Goal: Navigation & Orientation: Find specific page/section

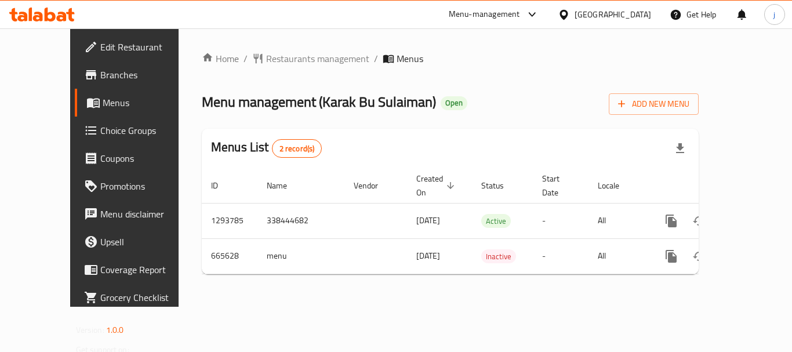
click at [568, 15] on icon at bounding box center [564, 14] width 8 height 10
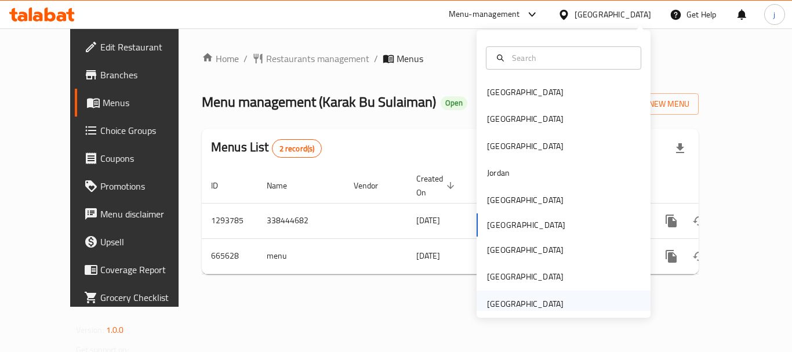
click at [556, 307] on div "[GEOGRAPHIC_DATA]" at bounding box center [525, 304] width 95 height 27
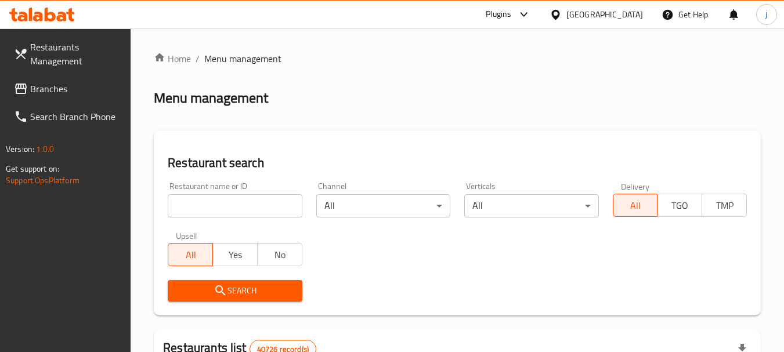
click at [50, 85] on span "Branches" at bounding box center [76, 89] width 92 height 14
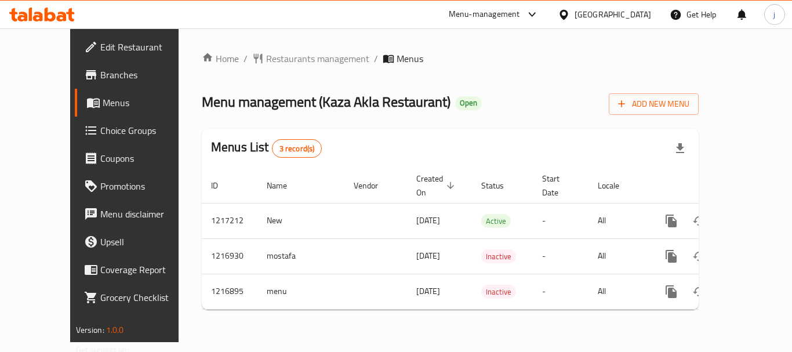
click at [582, 12] on div "[GEOGRAPHIC_DATA]" at bounding box center [613, 14] width 77 height 13
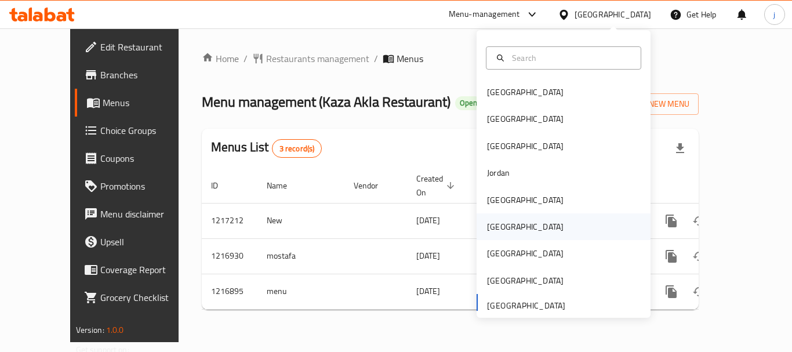
click at [497, 221] on div "[GEOGRAPHIC_DATA]" at bounding box center [525, 226] width 77 height 13
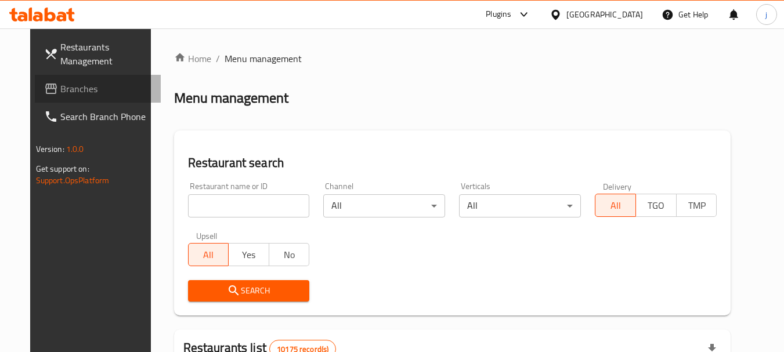
click at [81, 89] on span "Branches" at bounding box center [106, 89] width 92 height 14
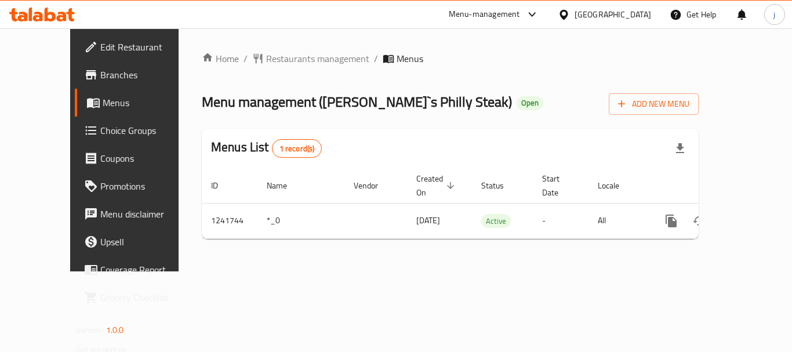
click at [631, 12] on div "[GEOGRAPHIC_DATA]" at bounding box center [613, 14] width 77 height 13
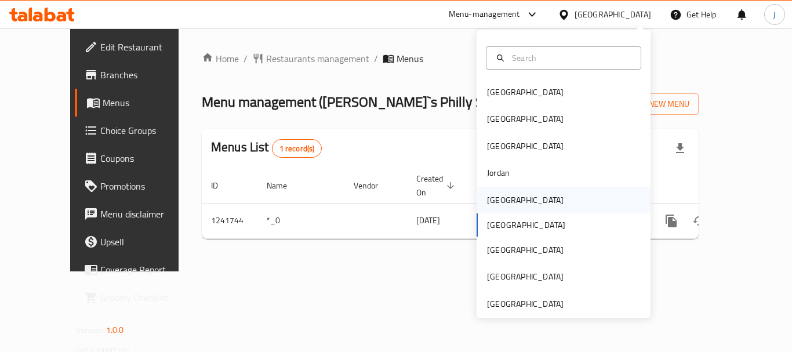
click at [487, 200] on div "[GEOGRAPHIC_DATA]" at bounding box center [525, 200] width 77 height 13
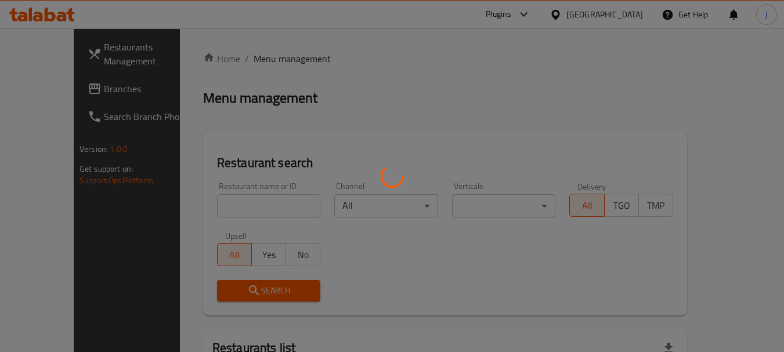
click at [83, 84] on div at bounding box center [392, 176] width 784 height 352
click at [31, 88] on div at bounding box center [392, 176] width 784 height 352
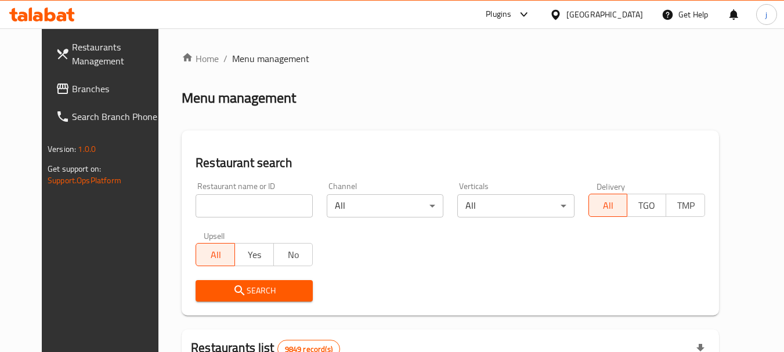
click at [72, 91] on span "Branches" at bounding box center [118, 89] width 92 height 14
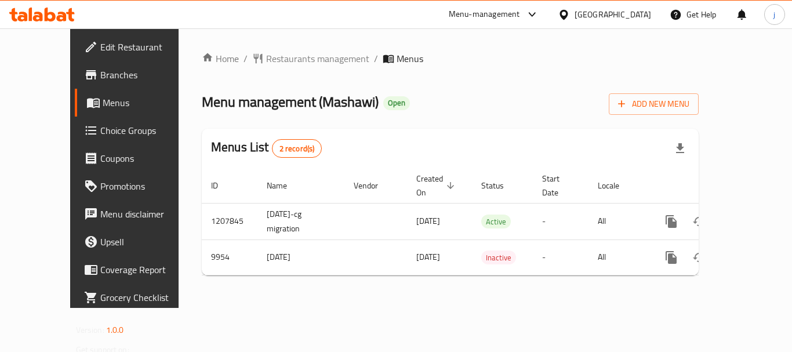
click at [618, 28] on div "[GEOGRAPHIC_DATA]" at bounding box center [605, 15] width 112 height 28
click at [617, 0] on div "Menu-management Kuwait Get Help j" at bounding box center [396, 14] width 792 height 29
click at [568, 16] on icon at bounding box center [564, 14] width 8 height 10
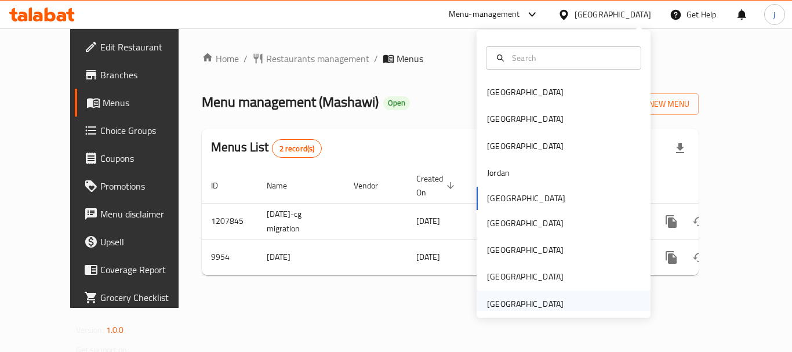
click at [498, 300] on div "[GEOGRAPHIC_DATA]" at bounding box center [525, 304] width 77 height 13
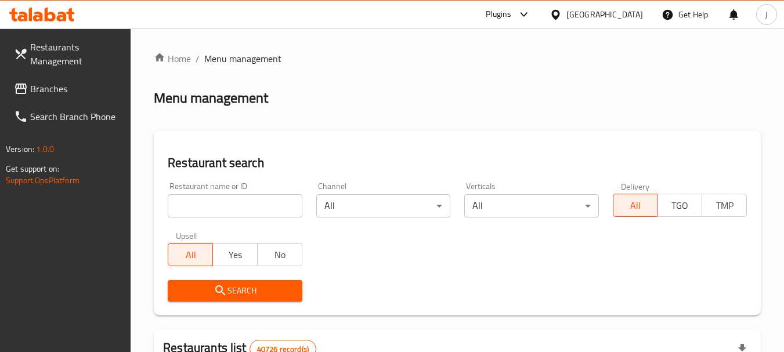
click at [66, 87] on span "Branches" at bounding box center [76, 89] width 92 height 14
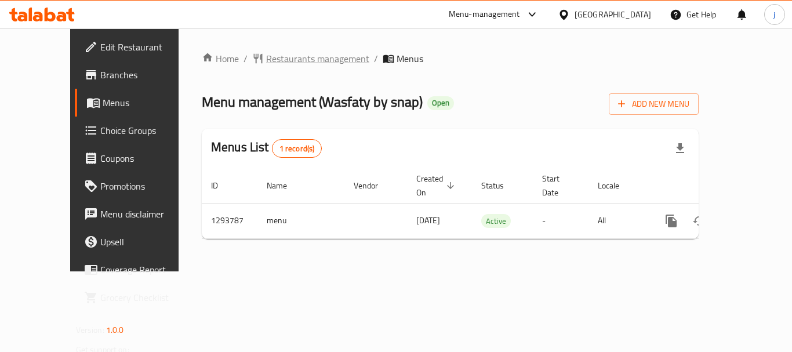
click at [279, 65] on span "Restaurants management" at bounding box center [317, 59] width 103 height 14
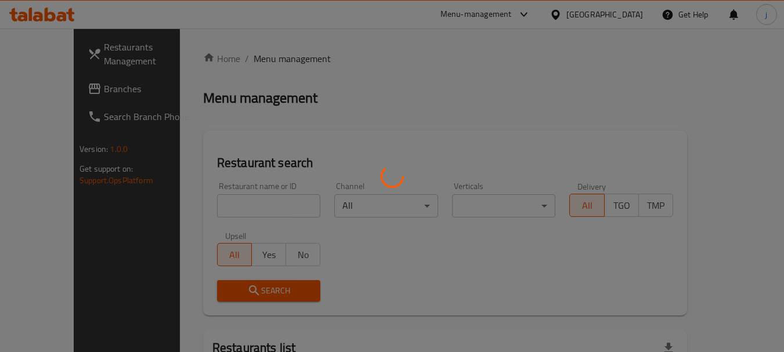
click at [39, 91] on div at bounding box center [392, 176] width 784 height 352
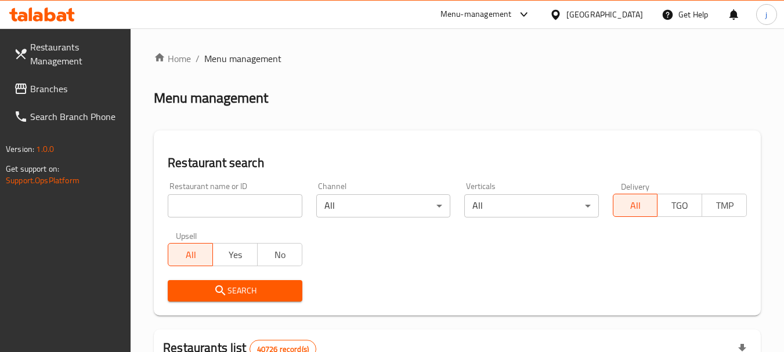
click at [42, 86] on span "Branches" at bounding box center [76, 89] width 92 height 14
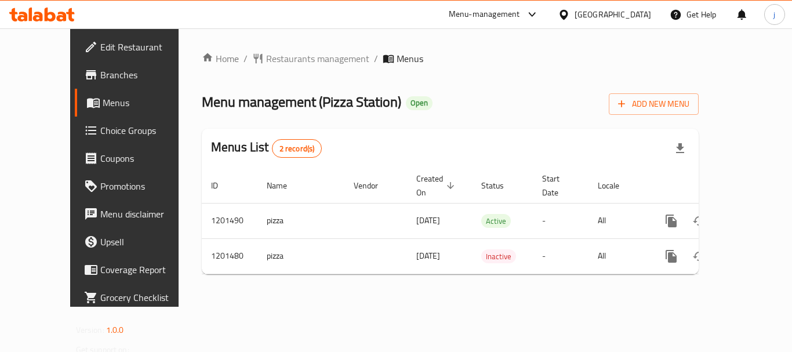
click at [100, 124] on span "Choice Groups" at bounding box center [146, 131] width 93 height 14
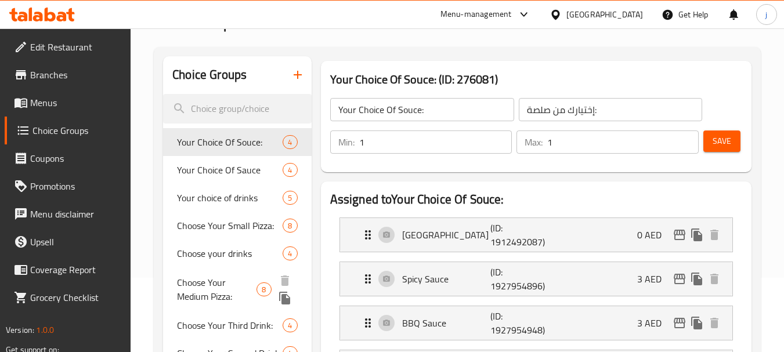
scroll to position [58, 0]
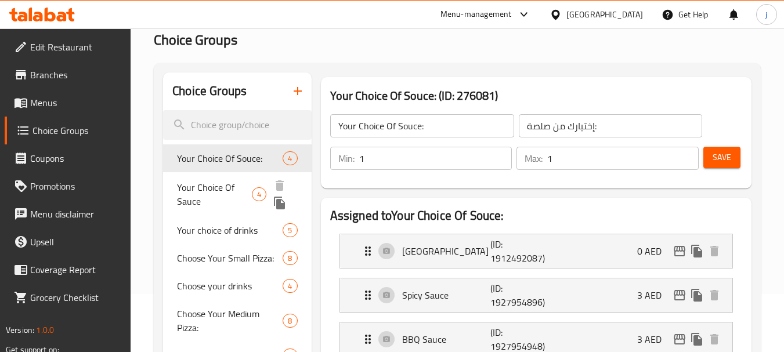
click at [213, 192] on span "Your Choice Of Sauce" at bounding box center [214, 194] width 75 height 28
type input "Your Choice Of Sauce"
type input "إختيارك من صلصة"
type input "0"
type input "4"
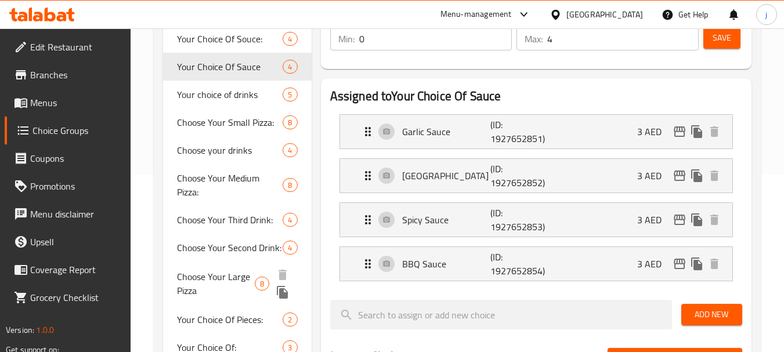
scroll to position [174, 0]
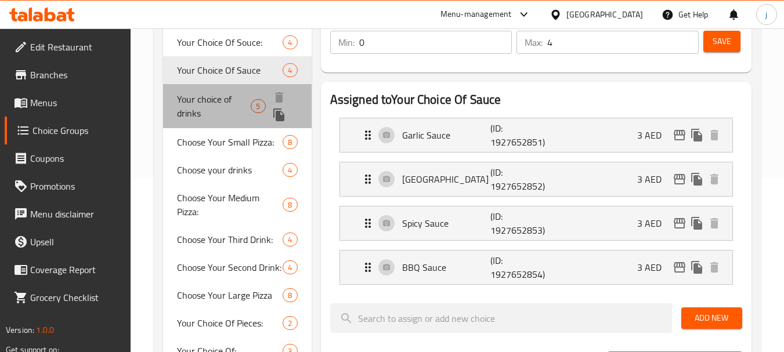
click at [206, 107] on span "Your choice of drinks" at bounding box center [214, 106] width 74 height 28
type input "Your choice of drinks"
type input "إختيارك من مشروبات"
type input "5"
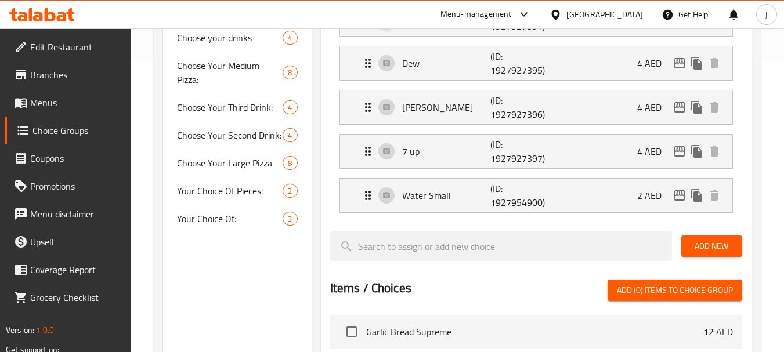
scroll to position [58, 0]
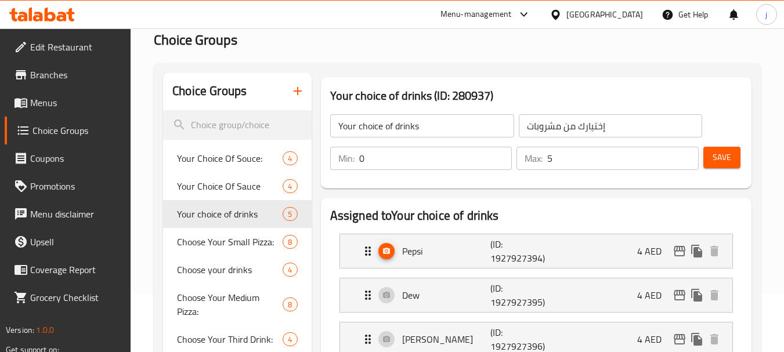
click at [53, 109] on span "Menus" at bounding box center [76, 103] width 92 height 14
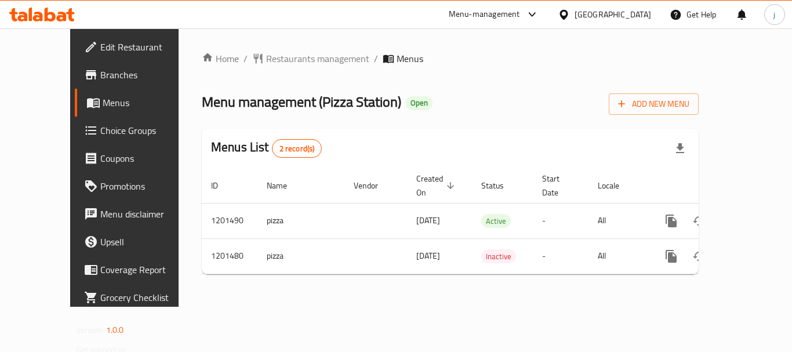
click at [265, 44] on div "Home / Restaurants management / Menus Menu management ( Pizza Station ) Open Ad…" at bounding box center [450, 167] width 543 height 278
click at [266, 60] on span "Restaurants management" at bounding box center [317, 59] width 103 height 14
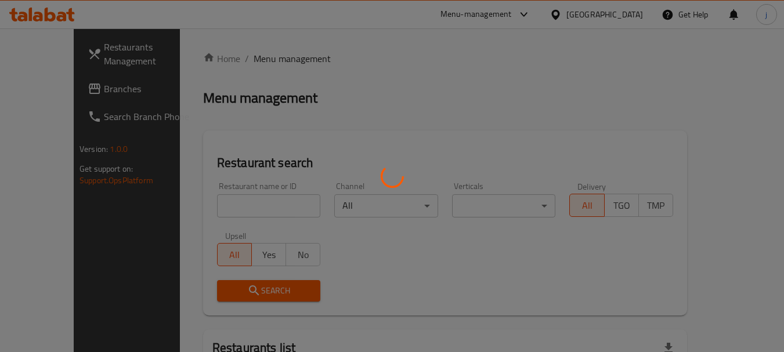
click at [37, 85] on div at bounding box center [392, 176] width 784 height 352
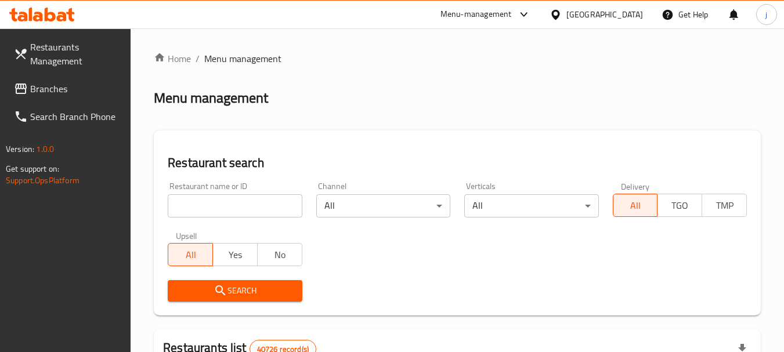
click at [38, 89] on span "Branches" at bounding box center [76, 89] width 92 height 14
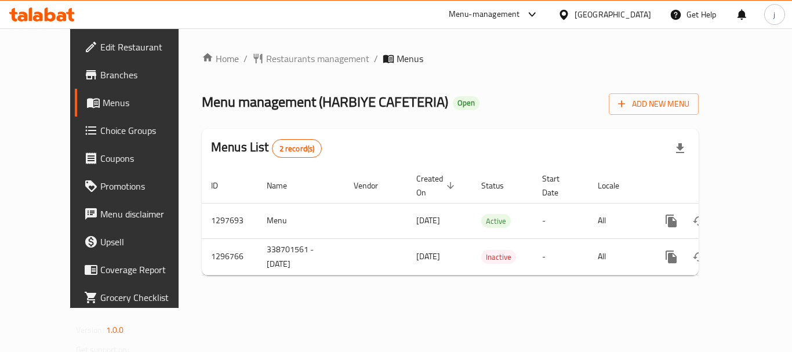
click at [593, 12] on div "[GEOGRAPHIC_DATA]" at bounding box center [613, 14] width 77 height 13
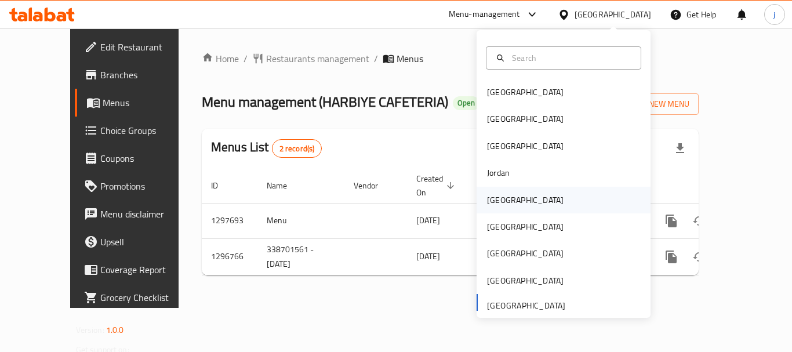
click at [496, 201] on div "Kuwait" at bounding box center [525, 200] width 77 height 13
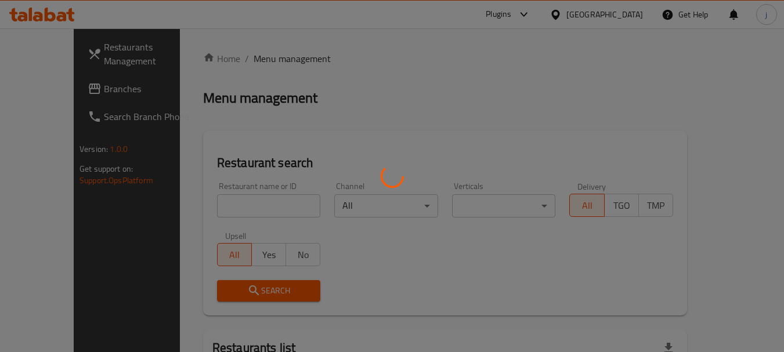
click at [54, 87] on div at bounding box center [392, 176] width 784 height 352
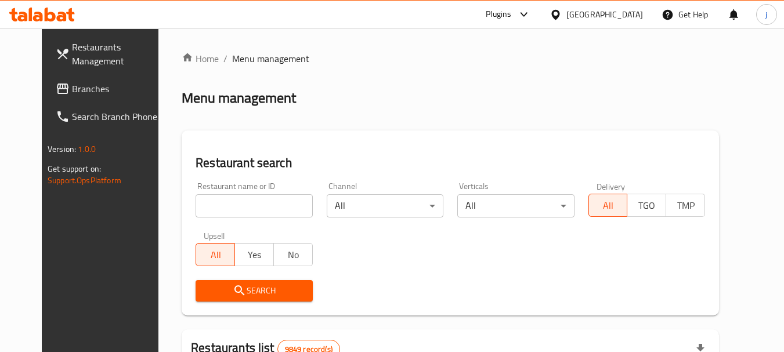
click at [72, 87] on span "Branches" at bounding box center [118, 89] width 92 height 14
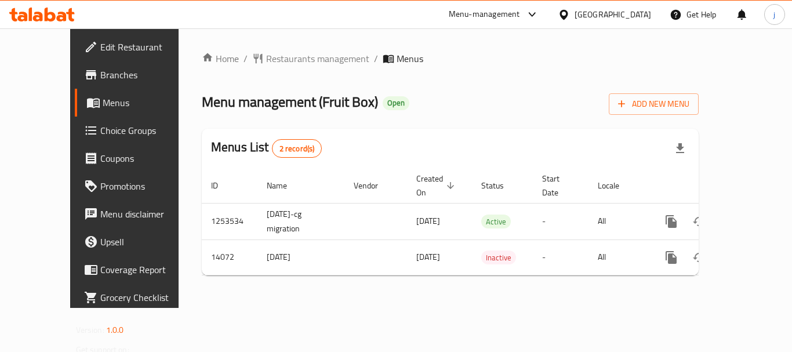
click at [66, 30] on ul "Edit Restaurant Branches Menus Choice Groups Coupons Promotions Menu disclaimer…" at bounding box center [131, 172] width 141 height 288
click at [100, 40] on span "Edit Restaurant" at bounding box center [146, 47] width 93 height 14
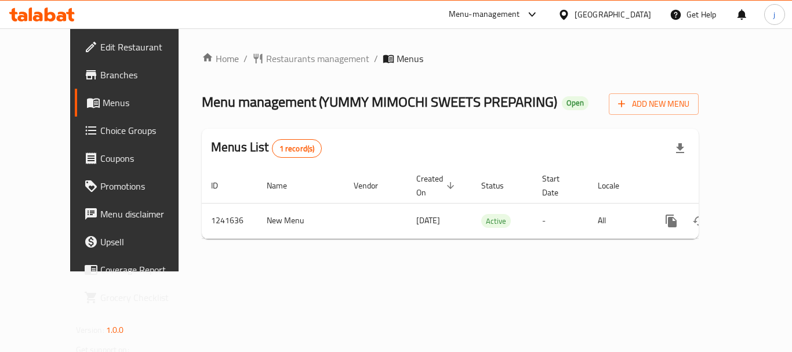
click at [264, 46] on div "Home / Restaurants management / Menus Menu management ( YUMMY MIMOCHI SWEETS PR…" at bounding box center [450, 149] width 543 height 243
click at [266, 56] on span "Restaurants management" at bounding box center [317, 59] width 103 height 14
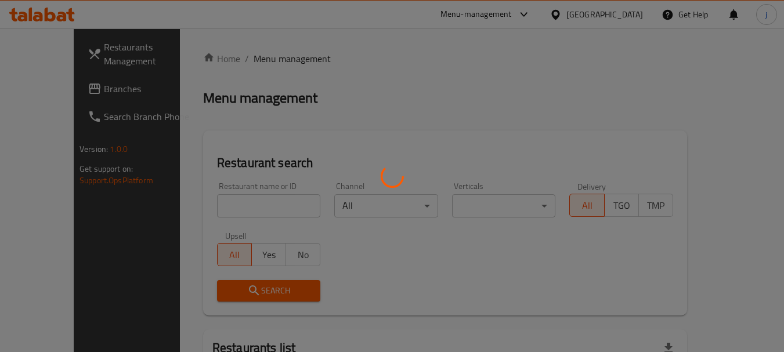
click at [46, 88] on div at bounding box center [392, 176] width 784 height 352
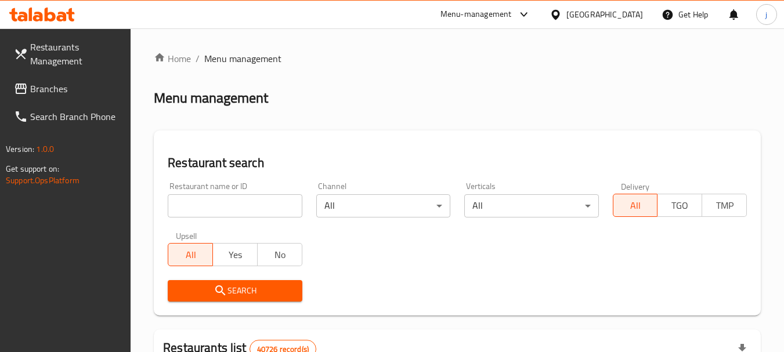
click at [46, 88] on span "Branches" at bounding box center [76, 89] width 92 height 14
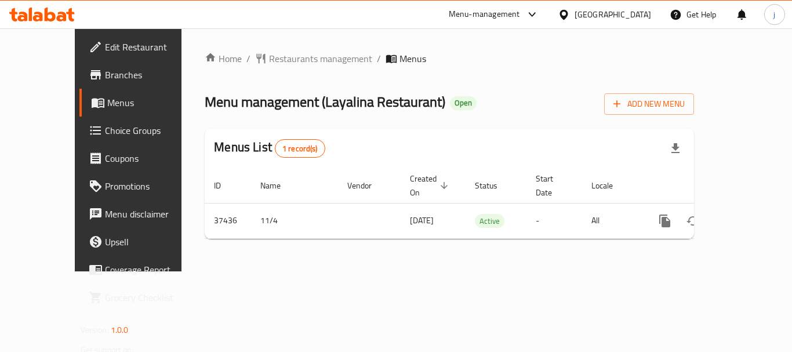
click at [589, 10] on div "[GEOGRAPHIC_DATA]" at bounding box center [613, 14] width 77 height 13
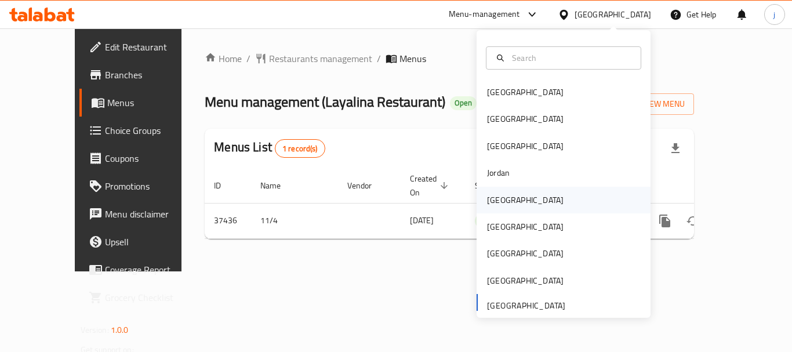
click at [492, 194] on div "[GEOGRAPHIC_DATA]" at bounding box center [525, 200] width 77 height 13
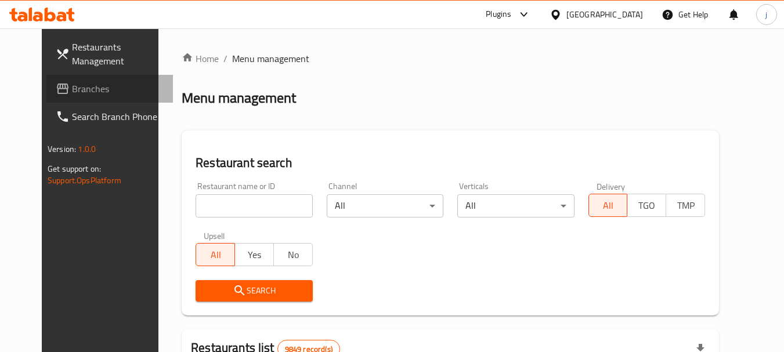
drag, startPoint x: 36, startPoint y: 90, endPoint x: 17, endPoint y: 85, distance: 19.4
click at [72, 90] on span "Branches" at bounding box center [118, 89] width 92 height 14
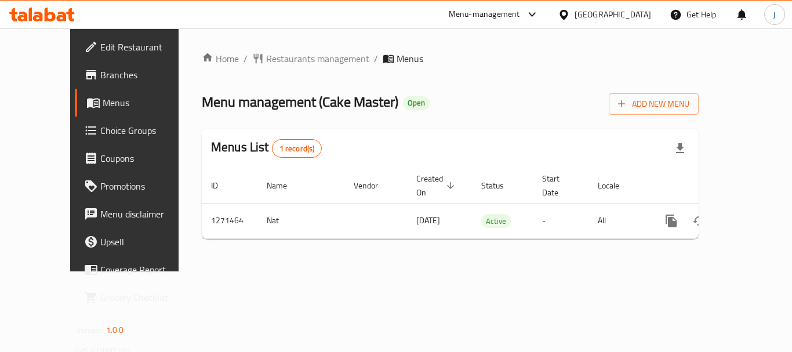
click at [100, 135] on span "Choice Groups" at bounding box center [146, 131] width 93 height 14
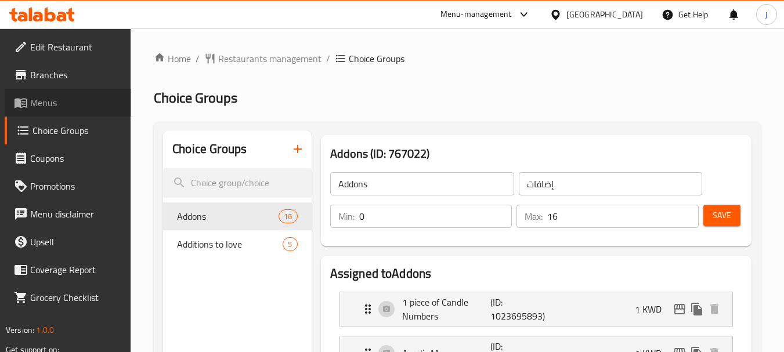
click at [49, 96] on span "Menus" at bounding box center [76, 103] width 92 height 14
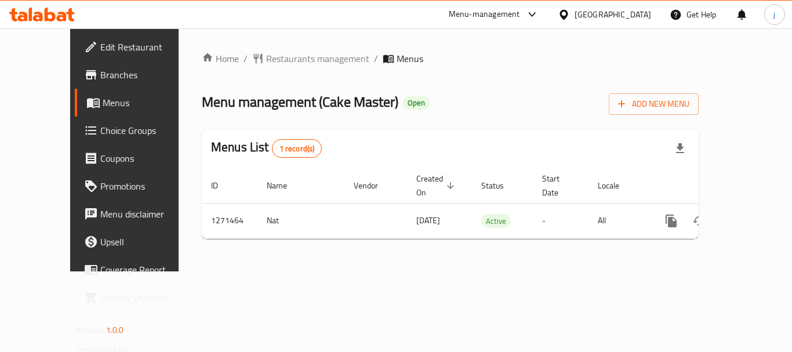
click at [575, 13] on div at bounding box center [566, 14] width 17 height 13
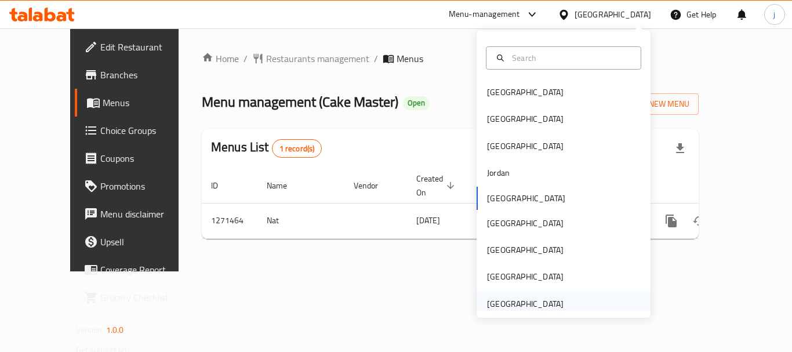
click at [506, 307] on div "[GEOGRAPHIC_DATA]" at bounding box center [525, 304] width 77 height 13
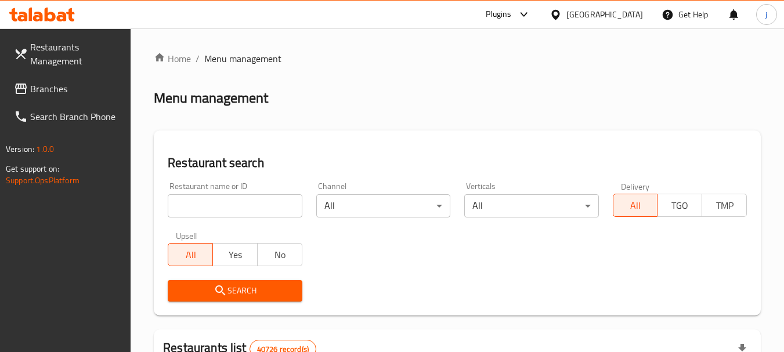
drag, startPoint x: 78, startPoint y: 93, endPoint x: 45, endPoint y: 89, distance: 34.0
click at [78, 93] on span "Branches" at bounding box center [76, 89] width 92 height 14
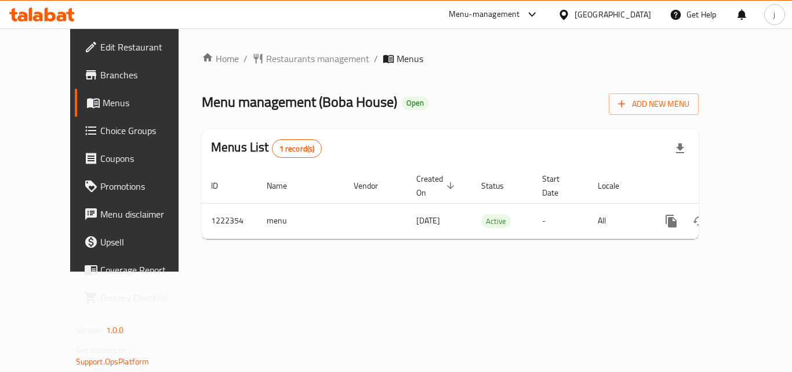
click at [583, 11] on div "[GEOGRAPHIC_DATA]" at bounding box center [613, 14] width 77 height 13
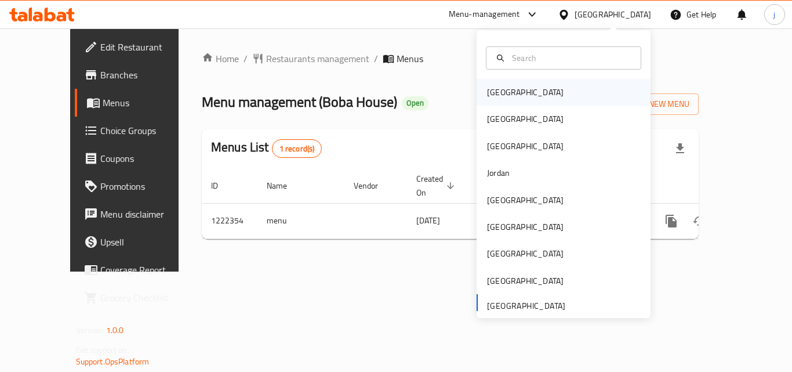
click at [496, 86] on div "[GEOGRAPHIC_DATA]" at bounding box center [525, 92] width 77 height 13
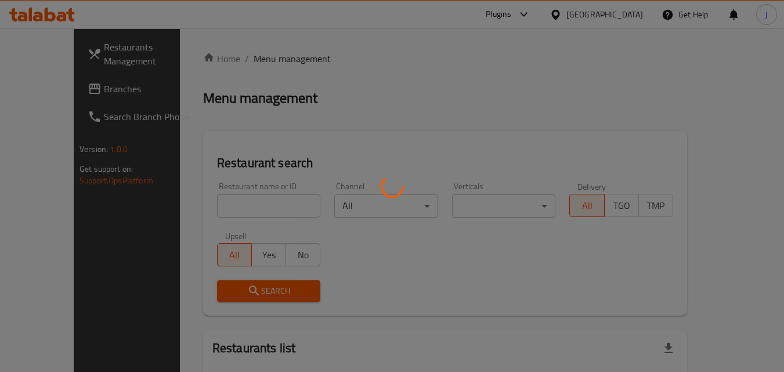
click at [55, 88] on div at bounding box center [392, 186] width 784 height 372
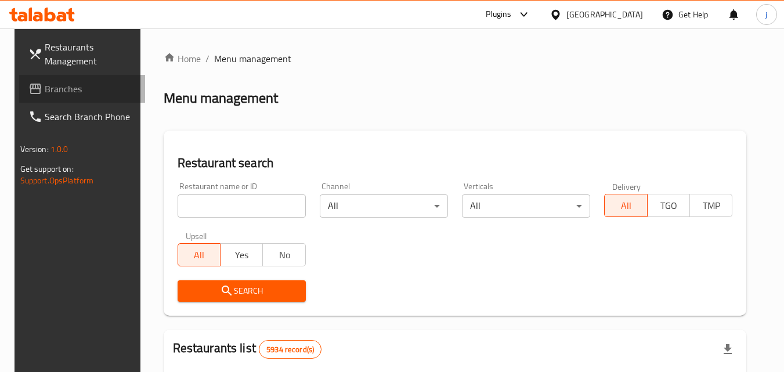
click at [55, 88] on span "Branches" at bounding box center [91, 89] width 92 height 14
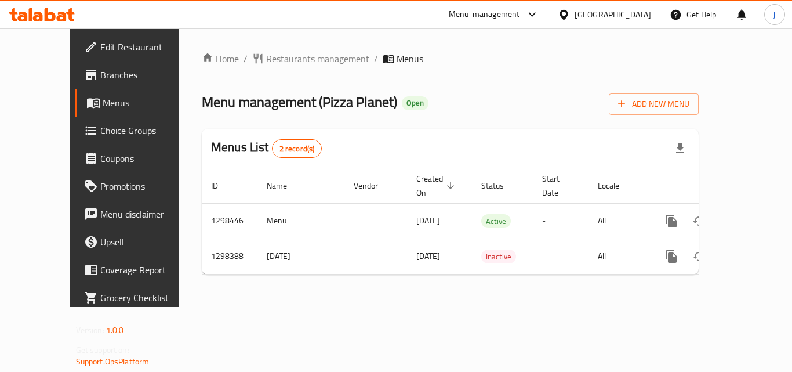
click at [100, 43] on span "Edit Restaurant" at bounding box center [146, 47] width 93 height 14
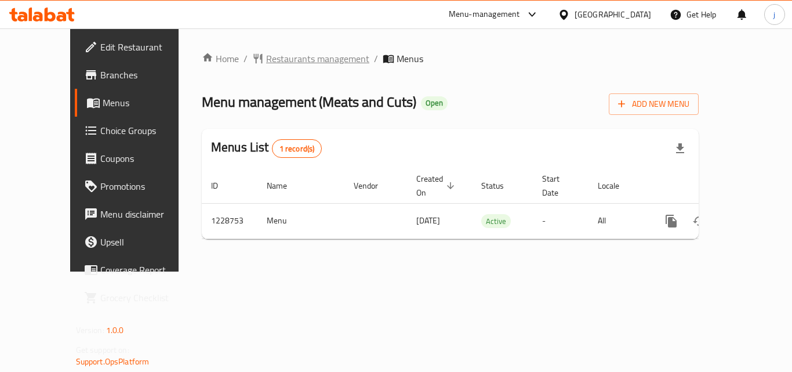
click at [282, 55] on span "Restaurants management" at bounding box center [317, 59] width 103 height 14
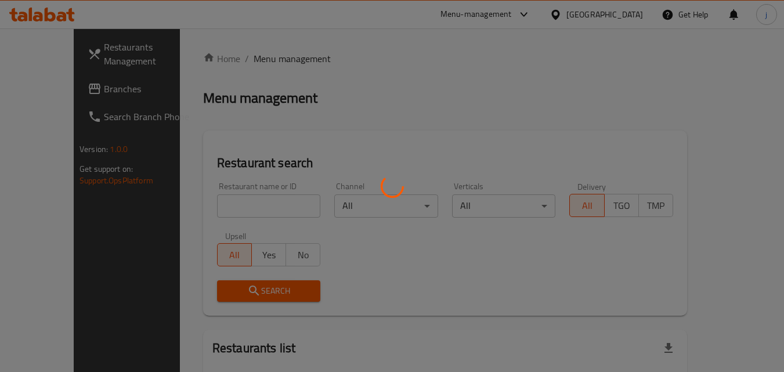
click at [51, 89] on div at bounding box center [392, 186] width 784 height 372
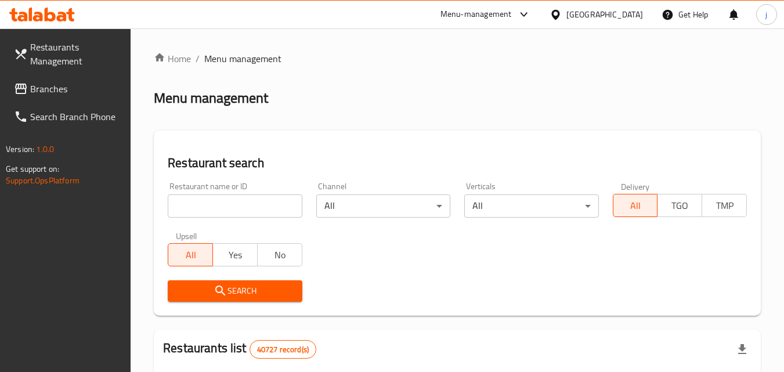
click at [51, 89] on span "Branches" at bounding box center [76, 89] width 92 height 14
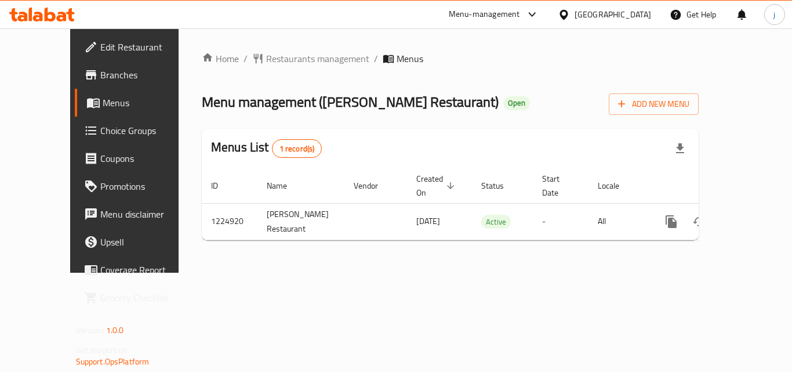
click at [615, 13] on div "[GEOGRAPHIC_DATA]" at bounding box center [613, 14] width 77 height 13
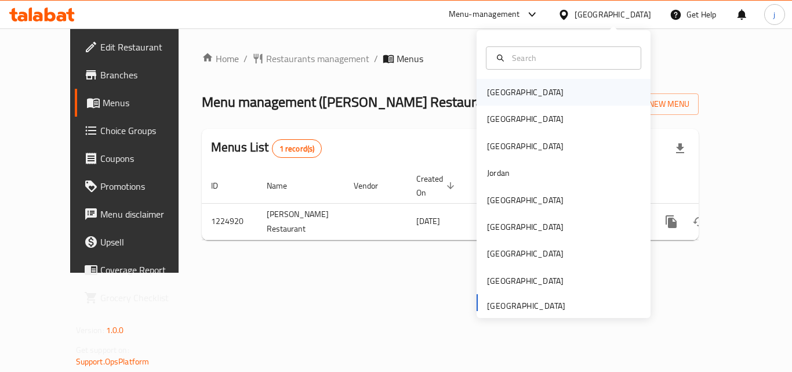
click at [505, 91] on div "[GEOGRAPHIC_DATA]" at bounding box center [525, 92] width 77 height 13
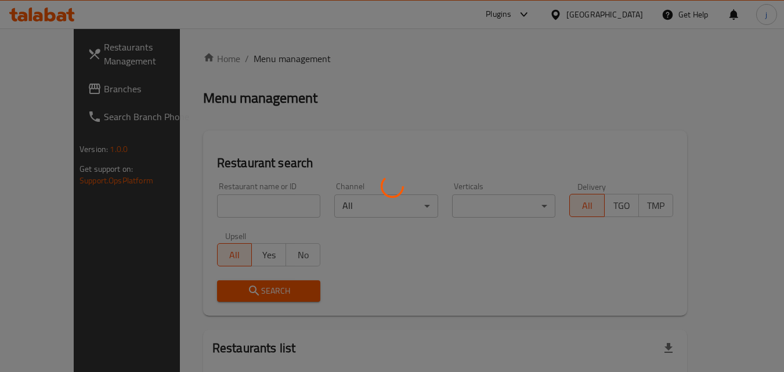
click at [39, 85] on div at bounding box center [392, 186] width 784 height 372
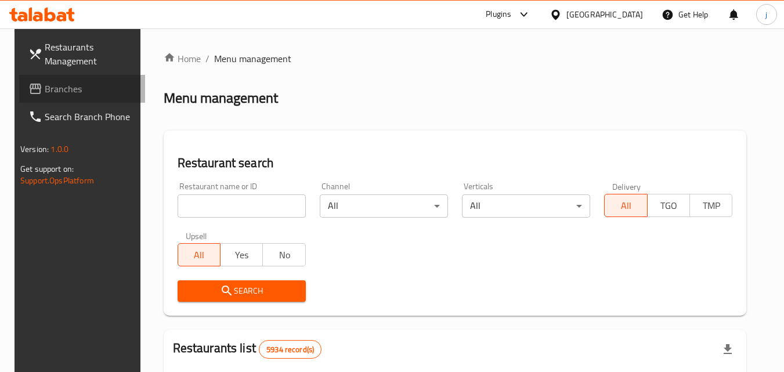
click at [45, 88] on span "Branches" at bounding box center [91, 89] width 92 height 14
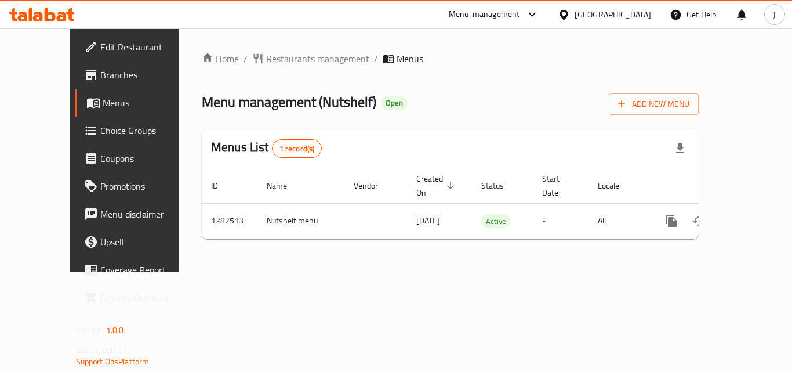
click at [575, 16] on div at bounding box center [566, 14] width 17 height 13
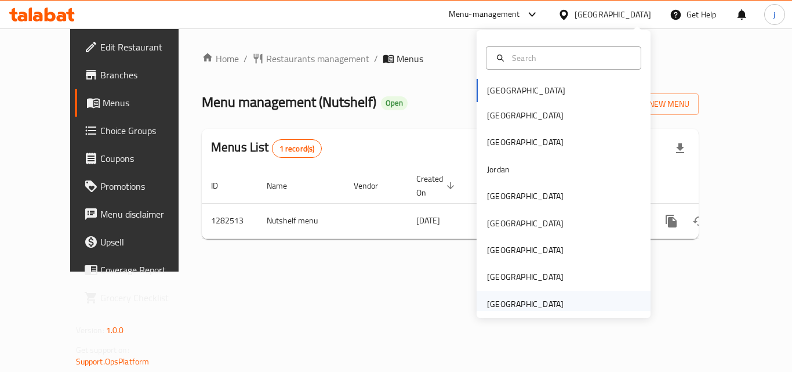
click at [509, 307] on div "[GEOGRAPHIC_DATA]" at bounding box center [525, 304] width 77 height 13
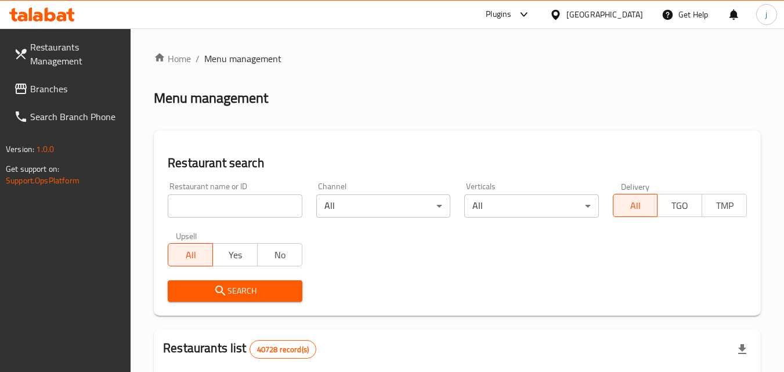
click at [59, 93] on span "Branches" at bounding box center [76, 89] width 92 height 14
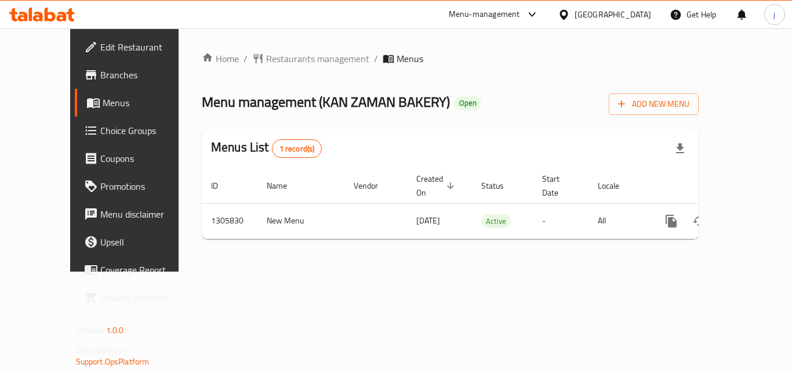
click at [578, 28] on div at bounding box center [396, 28] width 792 height 1
click at [580, 20] on div "[GEOGRAPHIC_DATA]" at bounding box center [613, 14] width 77 height 13
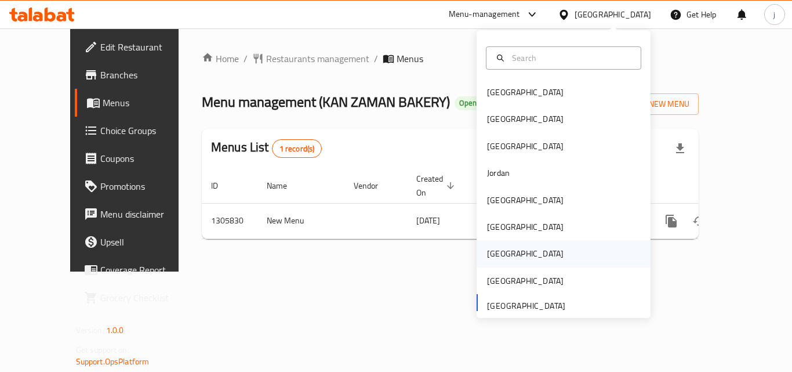
click at [505, 246] on div "Qatar" at bounding box center [525, 253] width 95 height 27
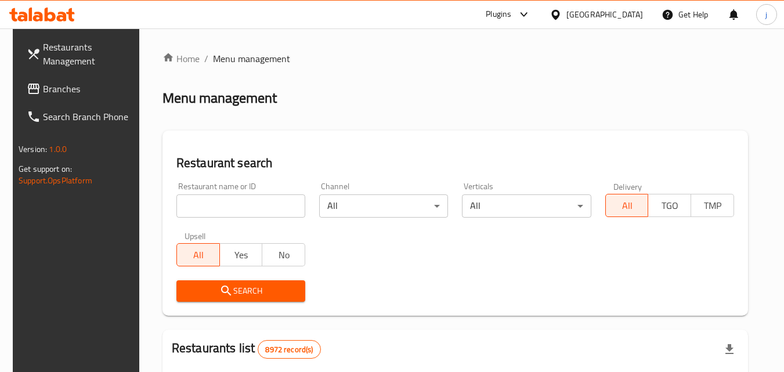
click at [57, 95] on span "Branches" at bounding box center [89, 89] width 92 height 14
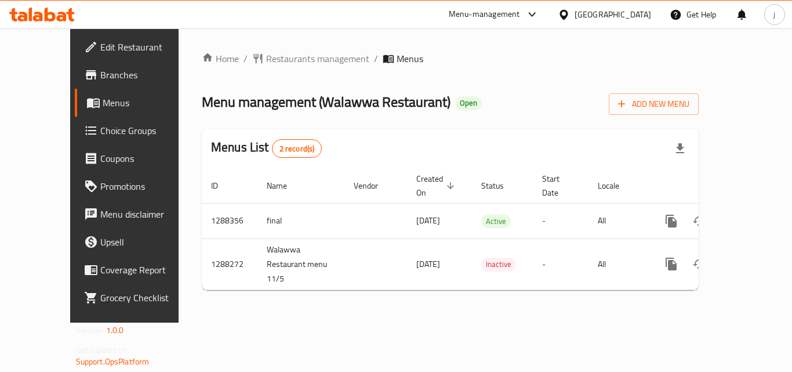
click at [570, 19] on icon at bounding box center [564, 15] width 12 height 12
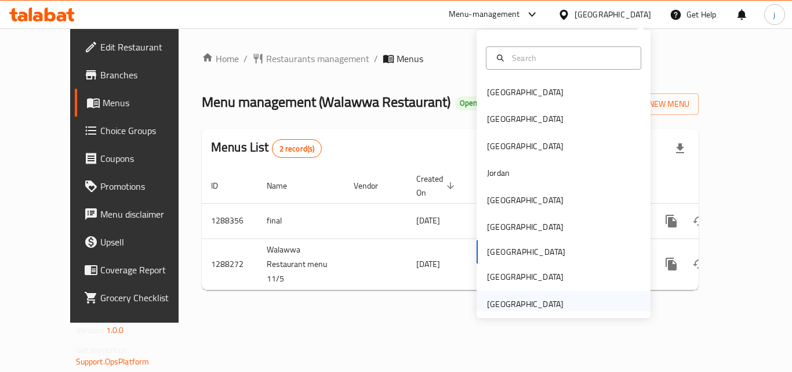
click at [525, 300] on div "[GEOGRAPHIC_DATA]" at bounding box center [525, 304] width 77 height 13
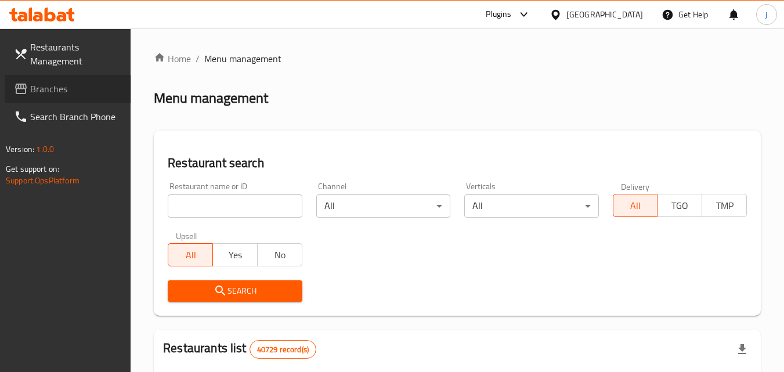
click at [49, 87] on span "Branches" at bounding box center [76, 89] width 92 height 14
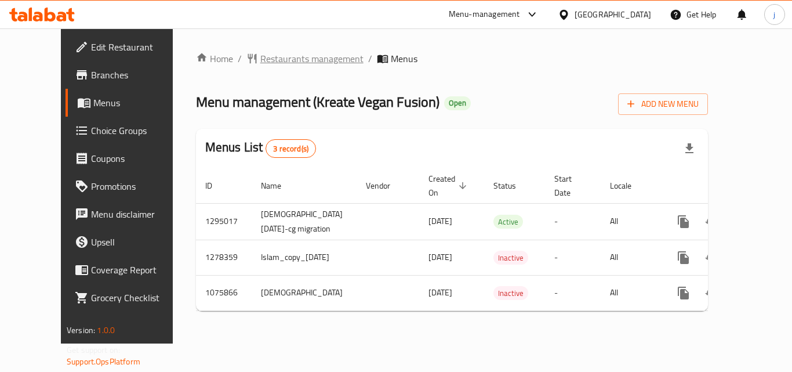
click at [281, 58] on span "Restaurants management" at bounding box center [311, 59] width 103 height 14
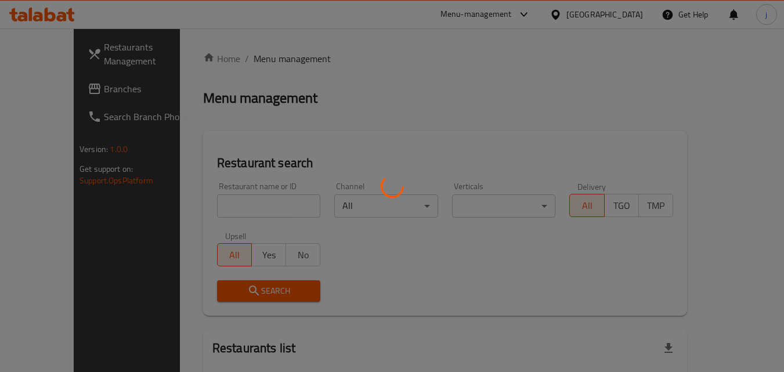
click at [46, 93] on div at bounding box center [392, 186] width 784 height 372
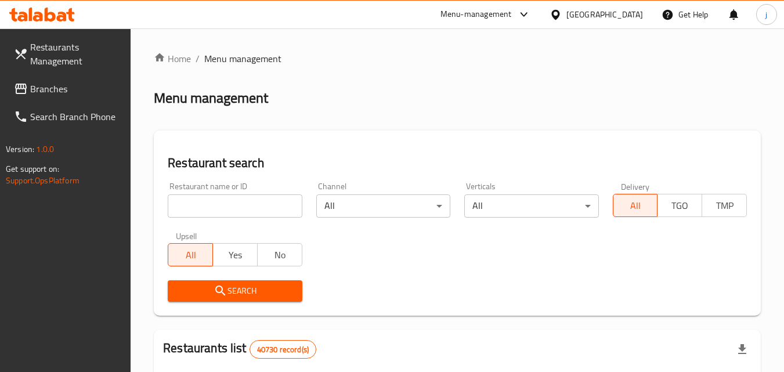
click at [46, 93] on span "Branches" at bounding box center [76, 89] width 92 height 14
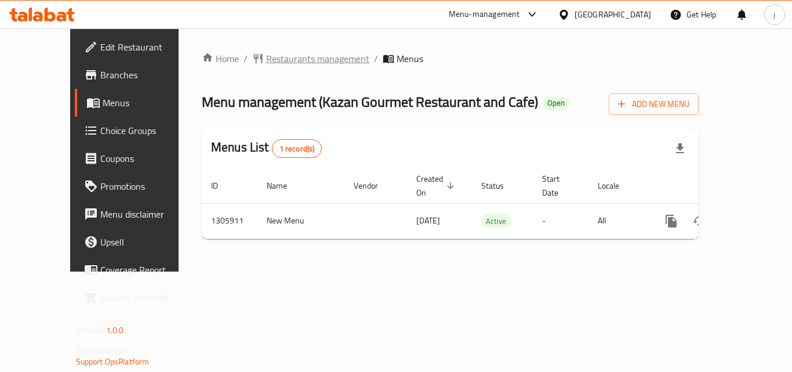
click at [266, 56] on span "Restaurants management" at bounding box center [317, 59] width 103 height 14
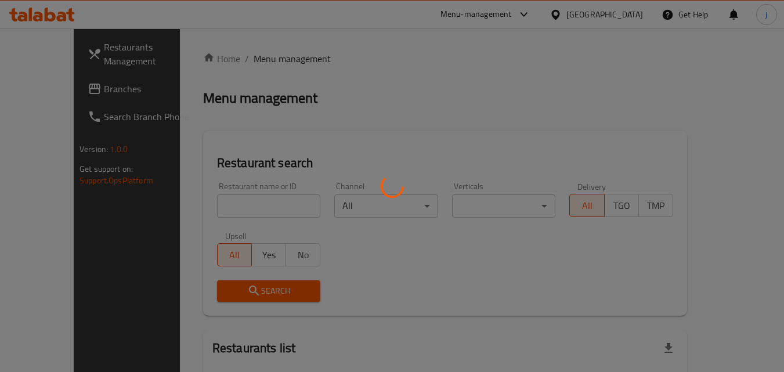
click at [68, 87] on div at bounding box center [392, 186] width 784 height 372
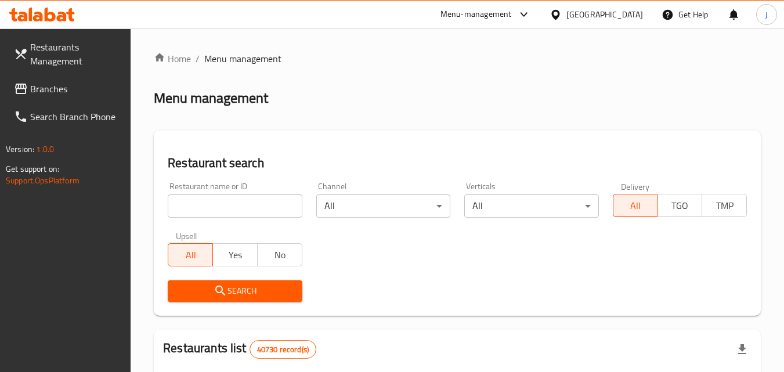
click at [68, 87] on span "Branches" at bounding box center [76, 89] width 92 height 14
